Goal: Information Seeking & Learning: Learn about a topic

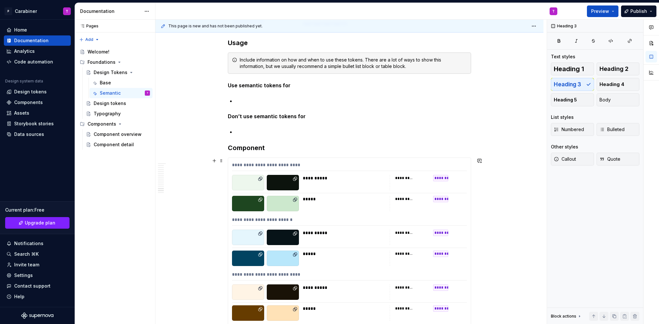
scroll to position [4154, 0]
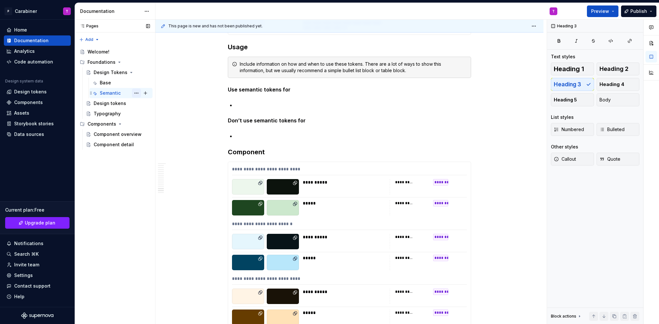
click at [135, 93] on button "Page tree" at bounding box center [136, 92] width 9 height 9
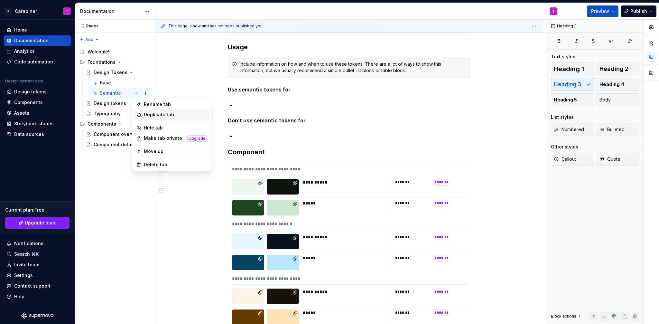
click at [149, 113] on div "Duplicate tab" at bounding box center [175, 114] width 63 height 6
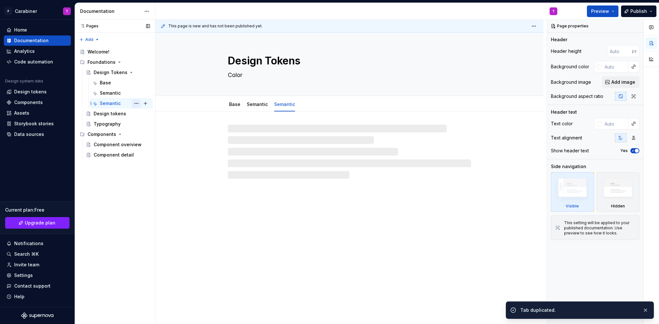
click at [136, 103] on button "Page tree" at bounding box center [136, 103] width 9 height 9
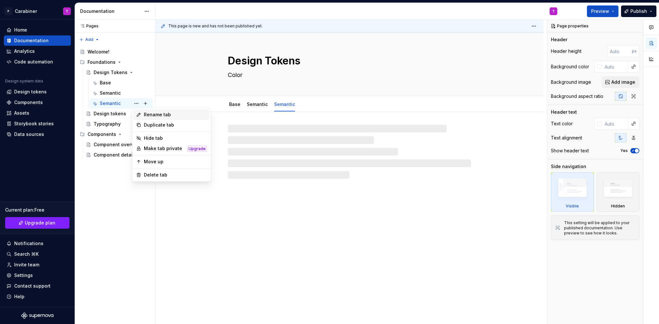
click at [155, 115] on div "Rename tab" at bounding box center [175, 114] width 63 height 6
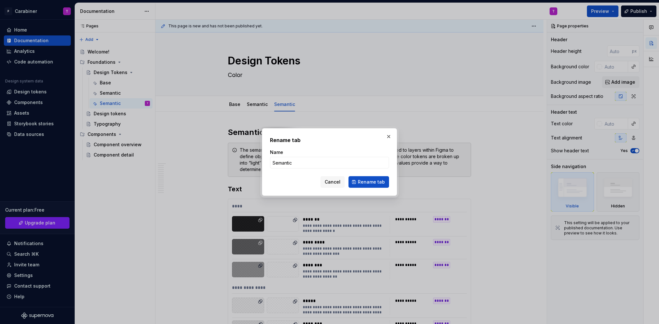
type textarea "*"
type input "Component"
click at [367, 182] on span "Rename tab" at bounding box center [371, 182] width 27 height 6
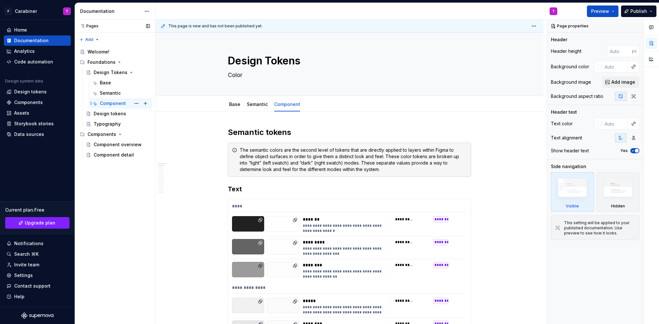
type textarea "*"
click at [242, 133] on h2 "Semantic tokens" at bounding box center [349, 132] width 243 height 10
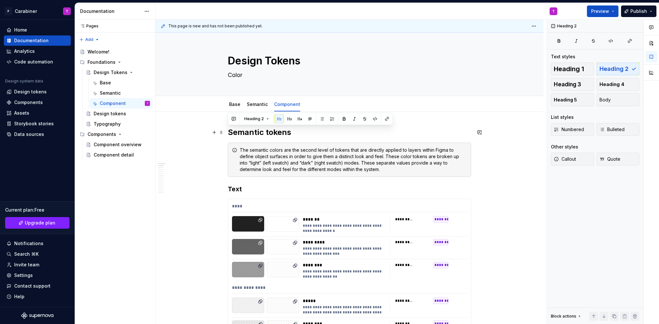
click at [242, 133] on h2 "Semantic tokens" at bounding box center [349, 132] width 243 height 10
click at [286, 133] on h2 "Component tokens" at bounding box center [349, 132] width 243 height 10
click at [107, 92] on div "Semantic" at bounding box center [110, 93] width 21 height 6
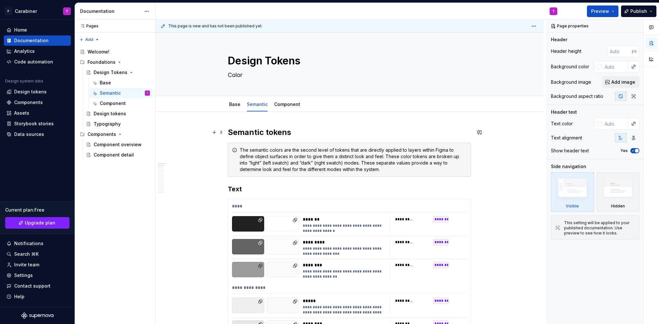
click at [273, 133] on h2 "Semantic tokens" at bounding box center [349, 132] width 243 height 10
type textarea "*"
click at [273, 133] on h2 "Semantic tokens" at bounding box center [349, 132] width 243 height 10
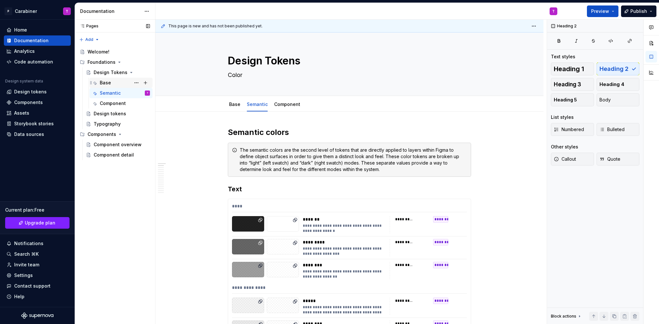
click at [101, 82] on div "Base" at bounding box center [105, 82] width 11 height 6
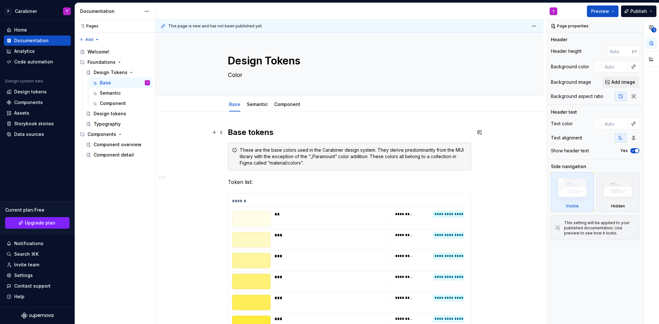
click at [258, 133] on h2 "Base tokens" at bounding box center [349, 132] width 243 height 10
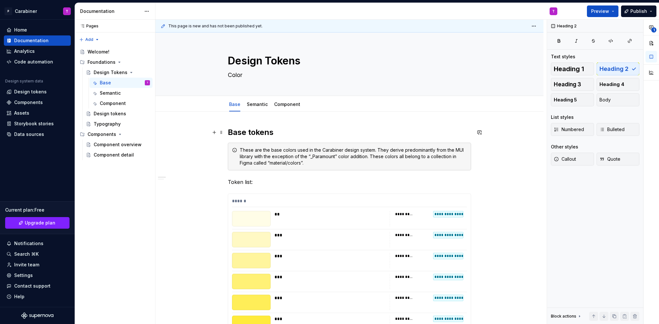
click at [258, 133] on h2 "Base tokens" at bounding box center [349, 132] width 243 height 10
type textarea "*"
click at [109, 92] on div "Semantic" at bounding box center [110, 93] width 21 height 6
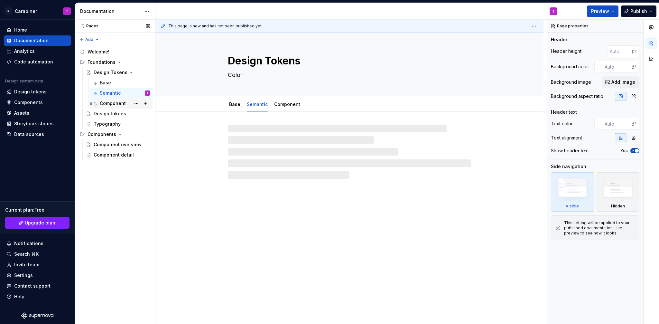
click at [107, 104] on div "Component" at bounding box center [113, 103] width 26 height 6
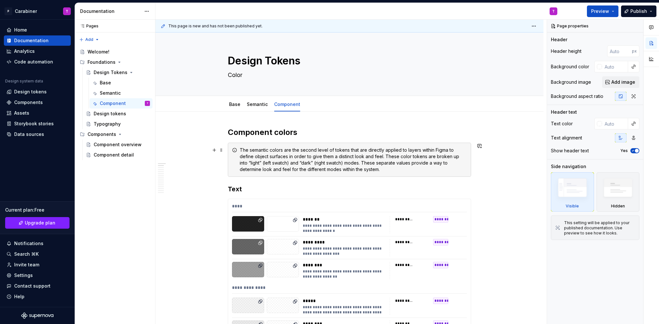
click at [253, 149] on div "The semantic colors are the second level of tokens that are directly applied to…" at bounding box center [353, 160] width 227 height 26
type textarea "*"
click at [253, 149] on div "The semantic colors are the second level of tokens that are directly applied to…" at bounding box center [353, 160] width 227 height 26
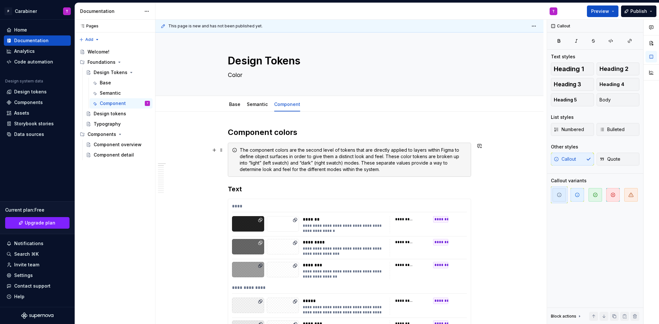
click at [297, 150] on div "The component colors are the second level of tokens that are directly applied t…" at bounding box center [353, 160] width 227 height 26
drag, startPoint x: 297, startPoint y: 149, endPoint x: 305, endPoint y: 150, distance: 8.1
click at [305, 150] on div "The component colors are still a part of the second level of tokens that are di…" at bounding box center [353, 160] width 227 height 26
type textarea "*"
